Goal: Information Seeking & Learning: Understand process/instructions

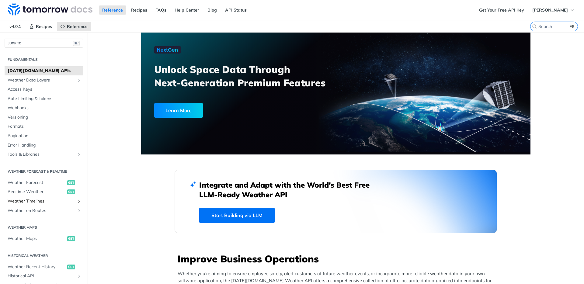
click at [65, 200] on span "Weather Timelines" at bounding box center [41, 201] width 67 height 6
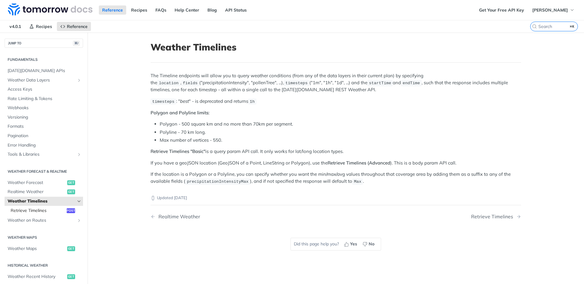
click at [49, 210] on span "Retrieve Timelines" at bounding box center [38, 211] width 54 height 6
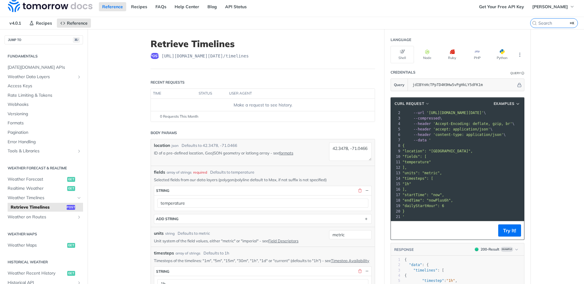
scroll to position [11, 0]
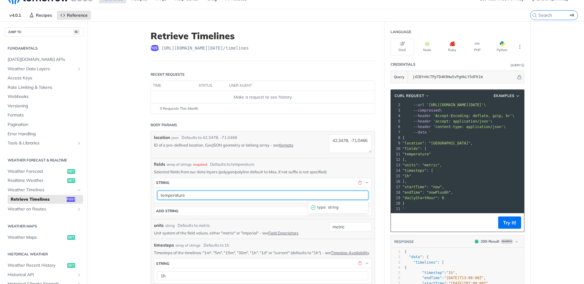
click at [358, 198] on input "temperature" at bounding box center [262, 195] width 211 height 9
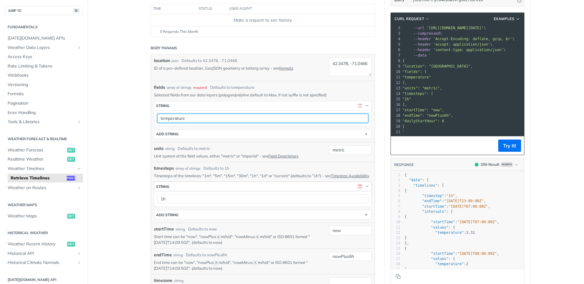
scroll to position [89, 0]
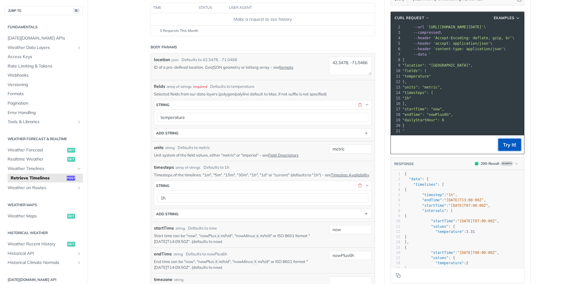
click at [498, 144] on button "Try It!" at bounding box center [509, 145] width 23 height 12
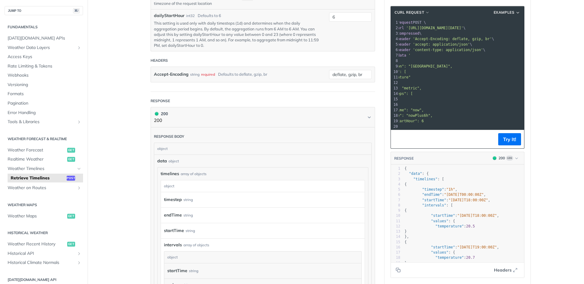
scroll to position [0, 0]
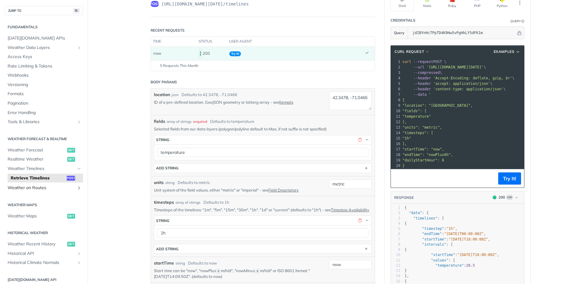
click at [55, 188] on span "Weather on Routes" at bounding box center [41, 188] width 67 height 6
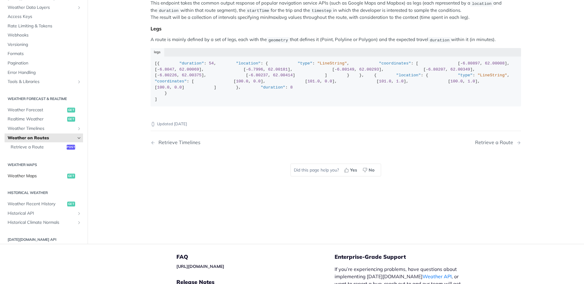
click at [40, 179] on span "Weather Maps" at bounding box center [37, 176] width 58 height 6
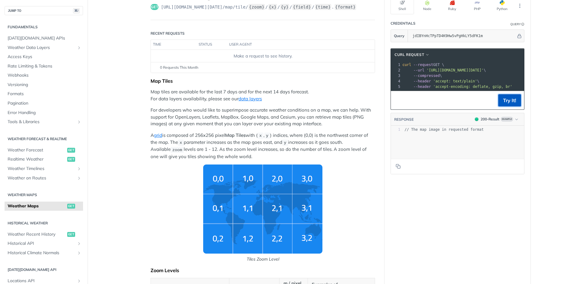
click at [509, 105] on button "Try It!" at bounding box center [509, 100] width 23 height 12
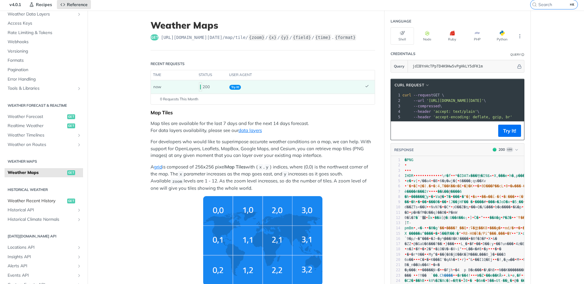
click at [48, 201] on span "Weather Recent History" at bounding box center [37, 201] width 58 height 6
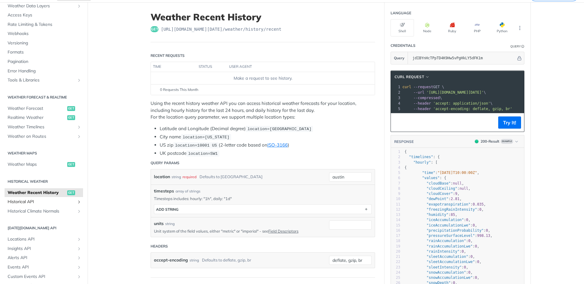
click at [70, 200] on span "Historical API" at bounding box center [41, 202] width 67 height 6
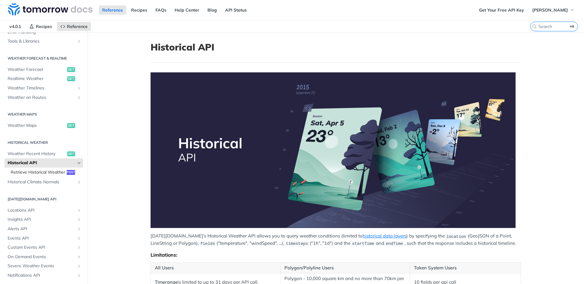
click at [41, 175] on span "Retrieve Historical Weather" at bounding box center [38, 172] width 54 height 6
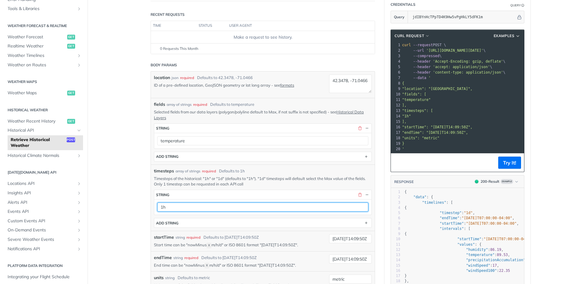
click at [337, 210] on input "1h" at bounding box center [262, 206] width 211 height 9
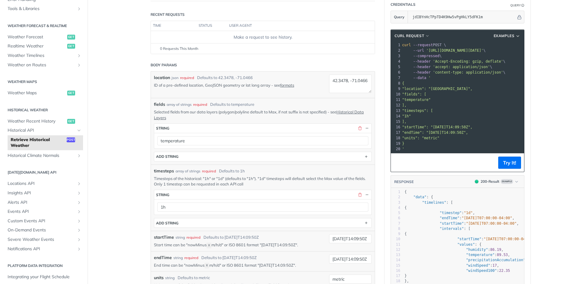
click at [271, 217] on div "timesteps * string 1h type : string ADD string" at bounding box center [263, 209] width 218 height 38
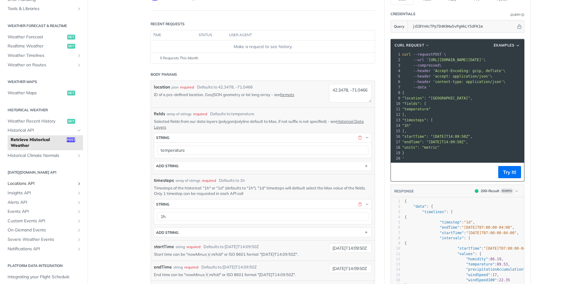
click at [59, 182] on span "Locations API" at bounding box center [41, 184] width 67 height 6
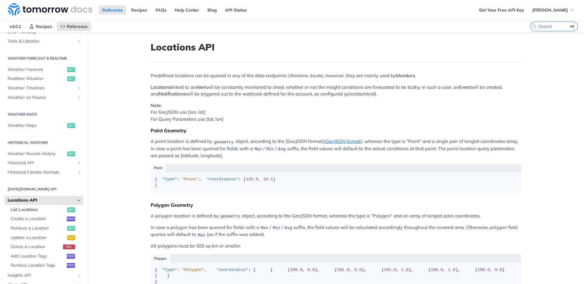
click at [44, 213] on link "List Locations get" at bounding box center [45, 209] width 75 height 9
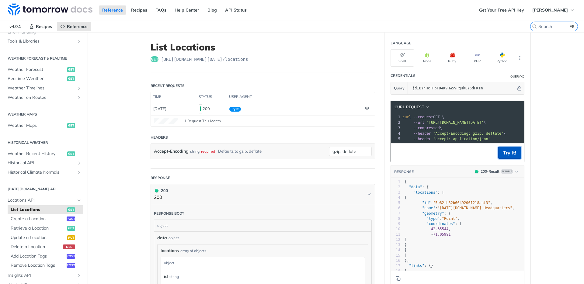
click at [505, 156] on button "Try It!" at bounding box center [509, 153] width 23 height 12
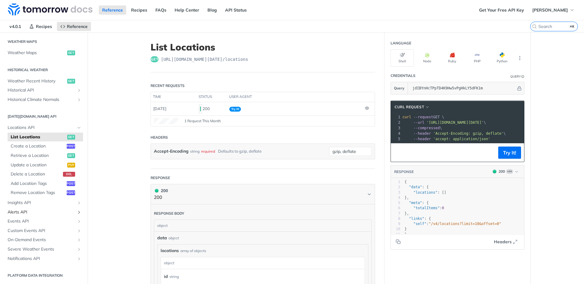
click at [47, 210] on span "Alerts API" at bounding box center [41, 212] width 67 height 6
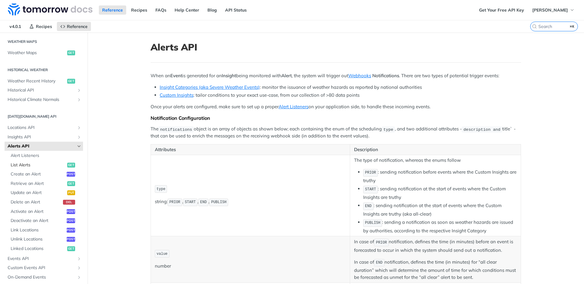
click at [39, 161] on link "List Alerts get" at bounding box center [45, 165] width 75 height 9
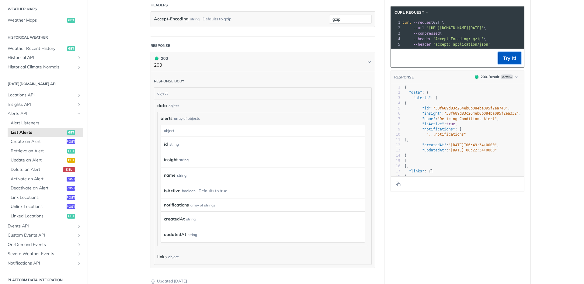
click at [509, 64] on button "Try It!" at bounding box center [509, 58] width 23 height 12
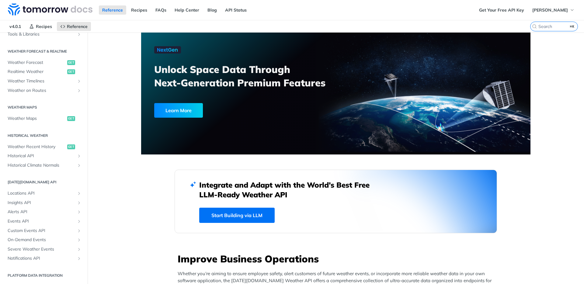
click at [470, 25] on nav "v4.0.1 Recipes Reference" at bounding box center [265, 26] width 530 height 12
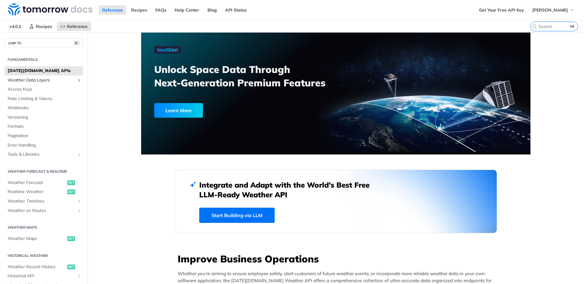
click at [50, 82] on span "Weather Data Layers" at bounding box center [41, 80] width 67 height 6
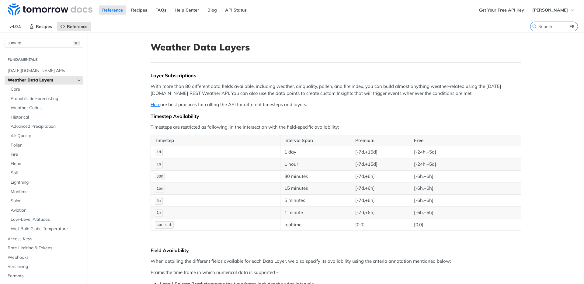
click at [77, 81] on icon "Hide subpages for Weather Data Layers" at bounding box center [79, 80] width 5 height 5
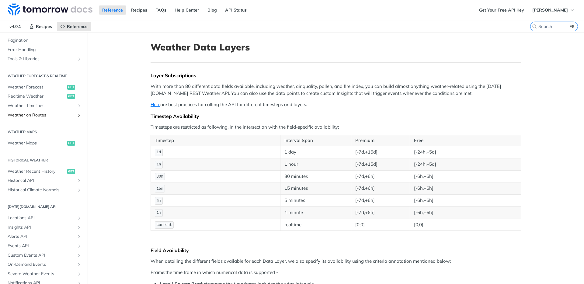
scroll to position [98, 0]
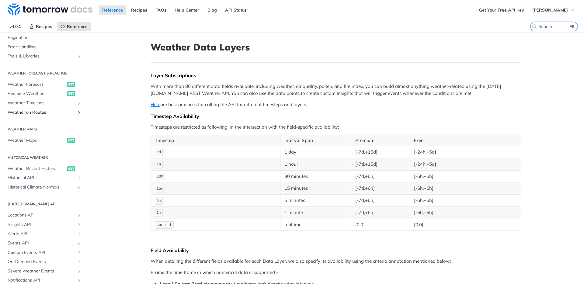
click at [66, 114] on span "Weather on Routes" at bounding box center [41, 112] width 67 height 6
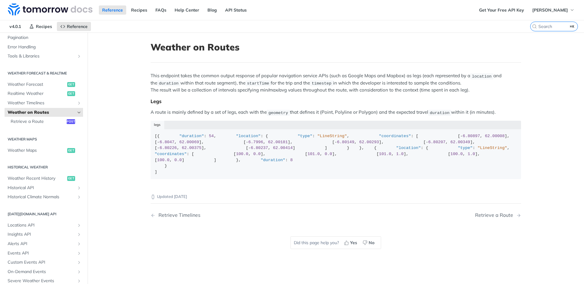
click at [77, 112] on icon "Hide subpages for Weather on Routes" at bounding box center [79, 112] width 5 height 5
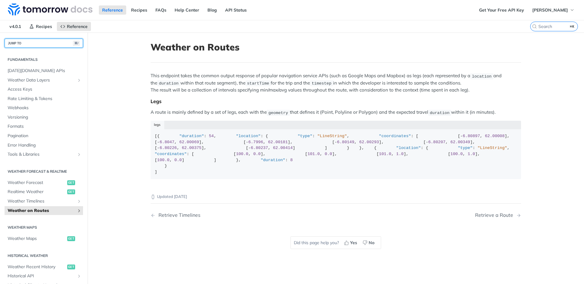
click at [44, 41] on button "JUMP TO ⌘/" at bounding box center [44, 43] width 78 height 9
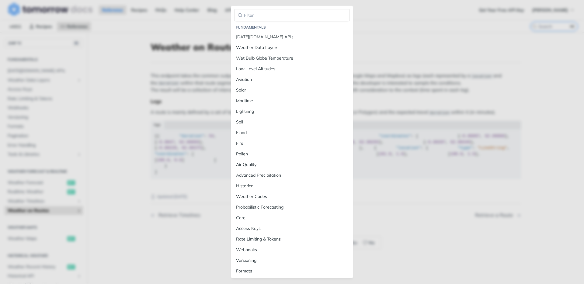
click at [361, 55] on div "Fundamentals Tomorrow.io APIs Weather Data Layers Wet Bulb Globe Temperature Lo…" at bounding box center [292, 142] width 584 height 284
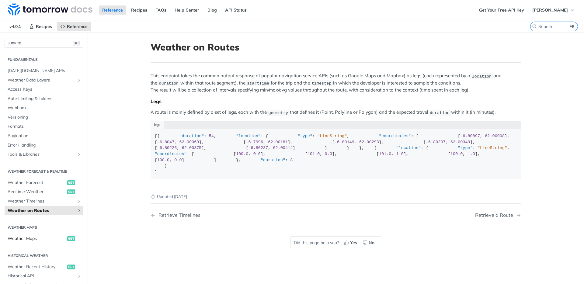
click at [38, 239] on span "Weather Maps" at bounding box center [37, 239] width 58 height 6
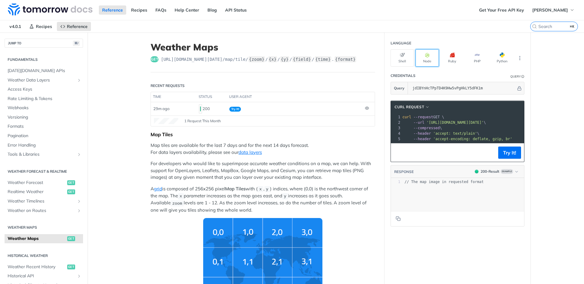
click at [424, 63] on button "Node" at bounding box center [426, 57] width 23 height 17
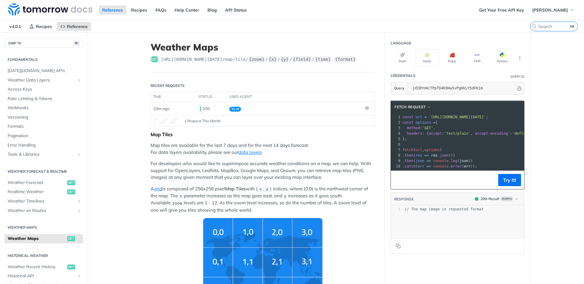
click at [344, 85] on header "Recent Requests" at bounding box center [262, 86] width 224 height 12
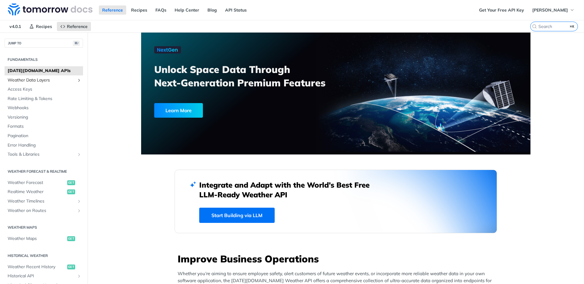
click at [77, 79] on icon "Show subpages for Weather Data Layers" at bounding box center [79, 80] width 5 height 5
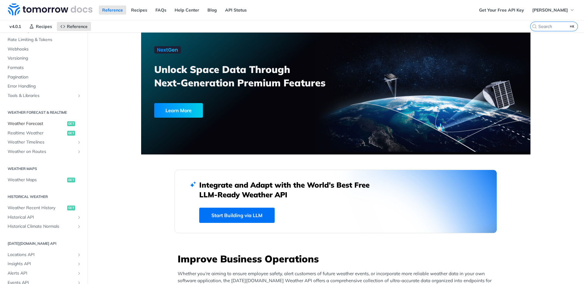
scroll to position [214, 0]
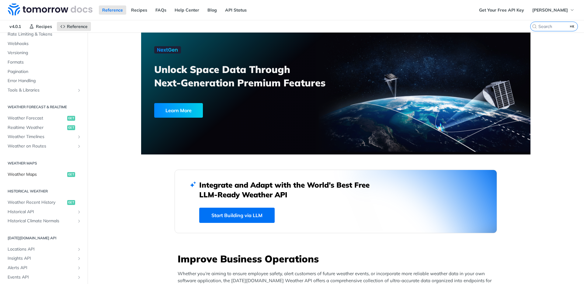
click at [43, 171] on span "Weather Maps" at bounding box center [37, 174] width 58 height 6
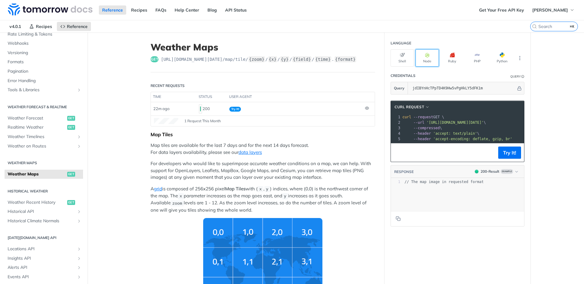
click at [432, 61] on button "Node" at bounding box center [426, 57] width 23 height 17
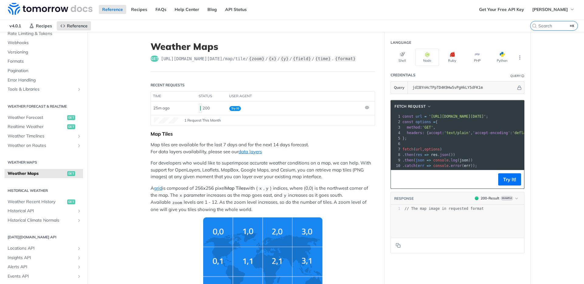
scroll to position [0, 0]
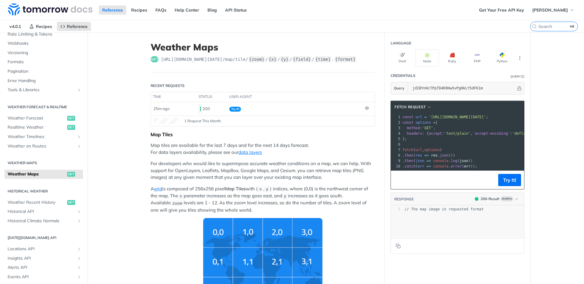
drag, startPoint x: 83, startPoint y: 129, endPoint x: 86, endPoint y: 117, distance: 11.5
click at [86, 117] on nav "JUMP TO ⌘/ Fundamentals Tomorrow.io APIs Weather Data Layers Core Probabilistic…" at bounding box center [44, 175] width 88 height 284
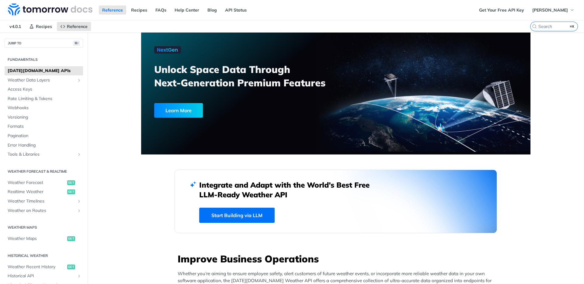
scroll to position [87, 0]
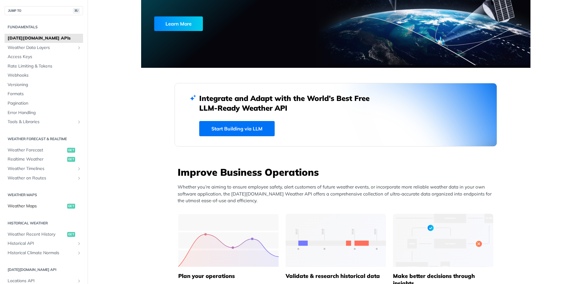
click at [40, 207] on span "Weather Maps" at bounding box center [37, 206] width 58 height 6
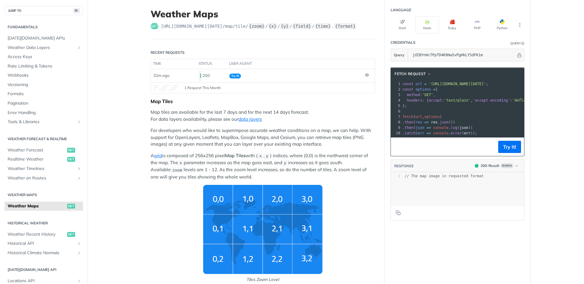
scroll to position [33, 0]
click at [254, 119] on link "data layers" at bounding box center [249, 119] width 23 height 6
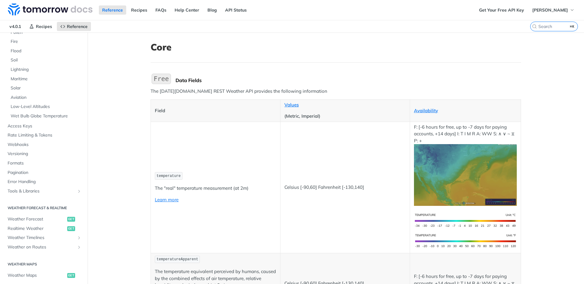
scroll to position [269, 0]
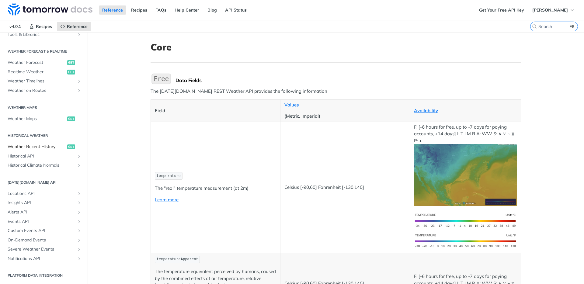
click at [43, 147] on span "Weather Recent History" at bounding box center [37, 147] width 58 height 6
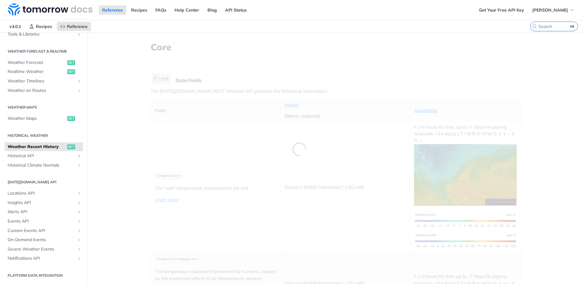
scroll to position [120, 0]
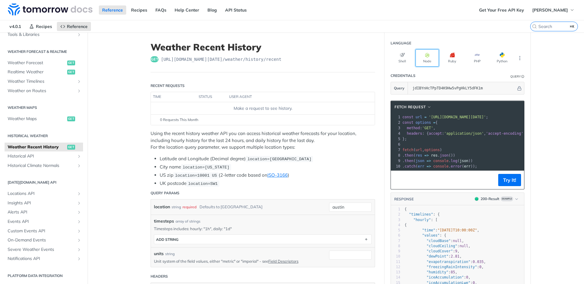
click at [420, 52] on button "Node" at bounding box center [426, 57] width 23 height 17
drag, startPoint x: 448, startPoint y: 175, endPoint x: 459, endPoint y: 174, distance: 11.9
click at [460, 174] on div "fetch Request xxxxxxxxxx 10 1 const url = 'https://api.tomorrow.io/v4/weather/h…" at bounding box center [457, 145] width 134 height 89
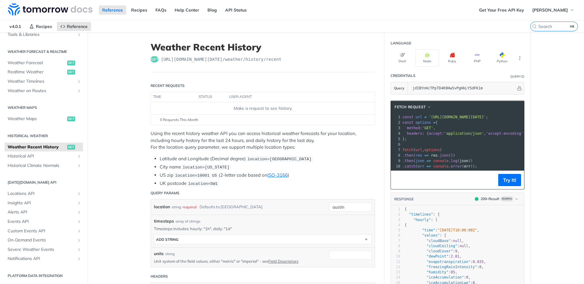
click at [383, 26] on nav "v4.0.1 Recipes Reference" at bounding box center [265, 26] width 530 height 12
